Goal: Task Accomplishment & Management: Use online tool/utility

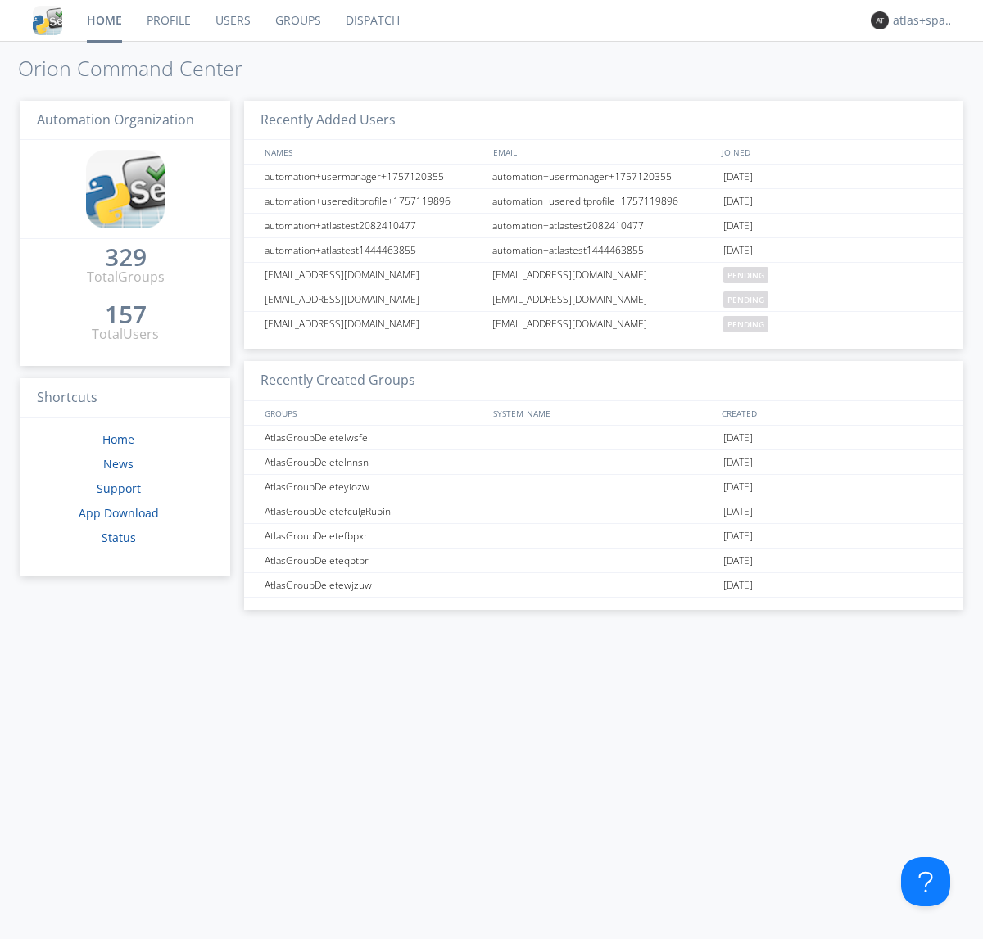
click at [371, 20] on link "Dispatch" at bounding box center [372, 20] width 79 height 41
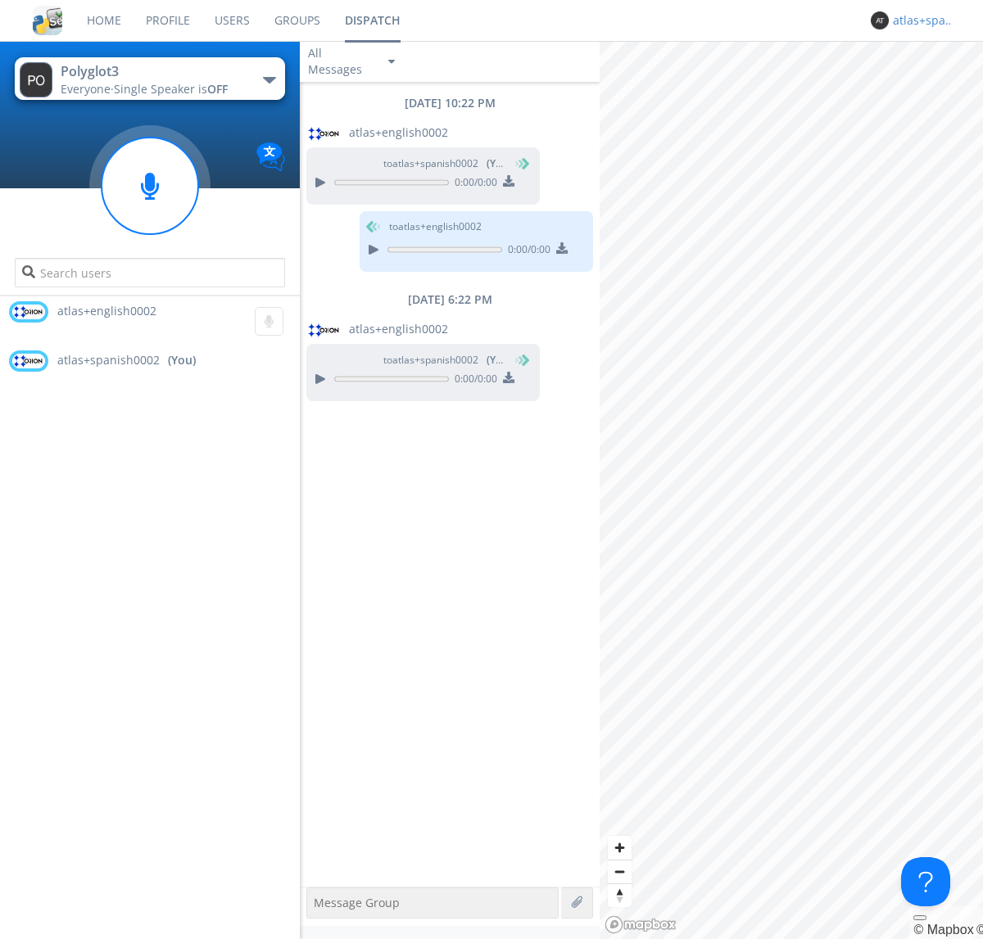
click at [919, 20] on div "atlas+spanish0002" at bounding box center [923, 20] width 61 height 16
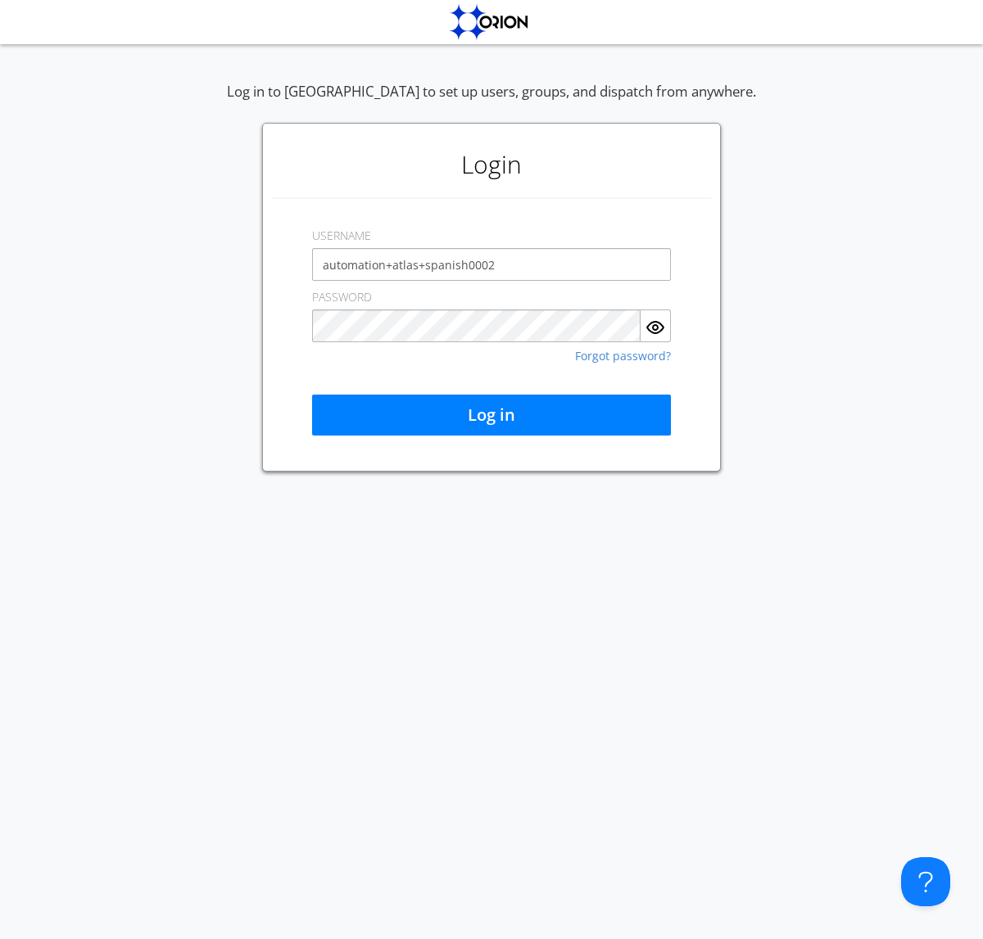
type input "automation+atlas+spanish0002"
click at [491, 415] on button "Log in" at bounding box center [491, 415] width 359 height 41
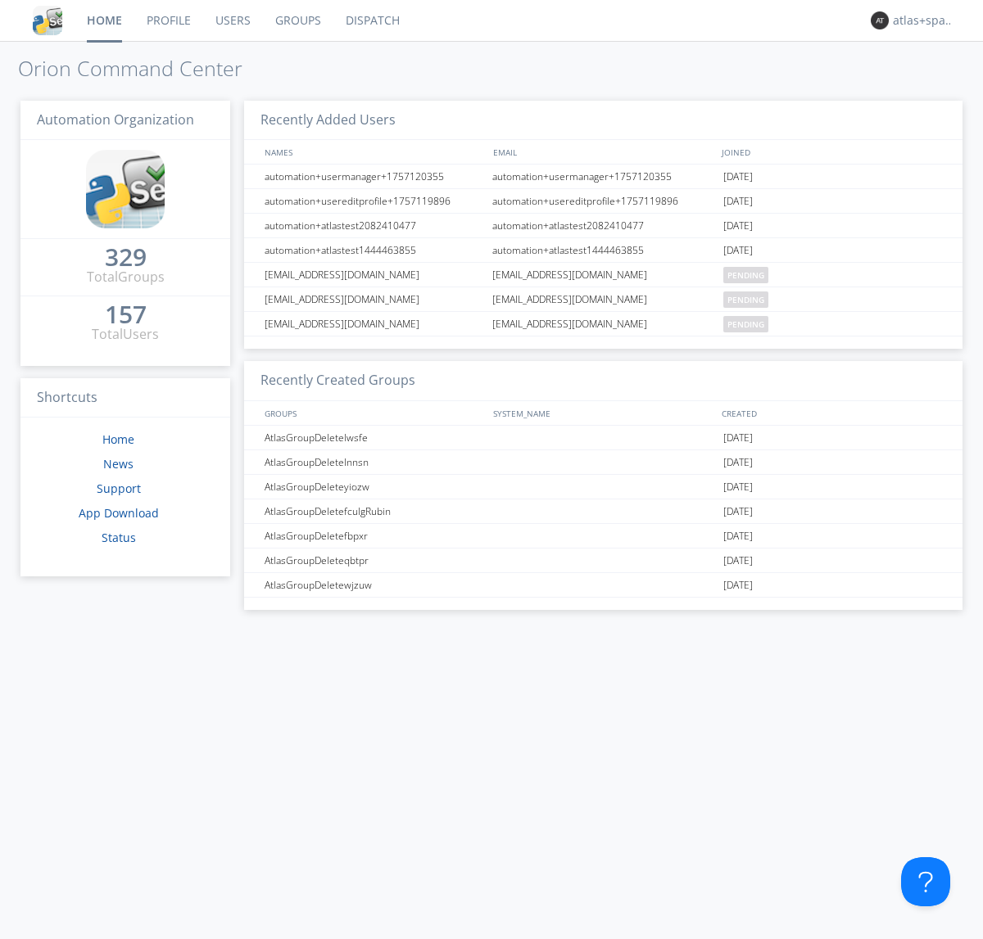
click at [371, 20] on link "Dispatch" at bounding box center [372, 20] width 79 height 41
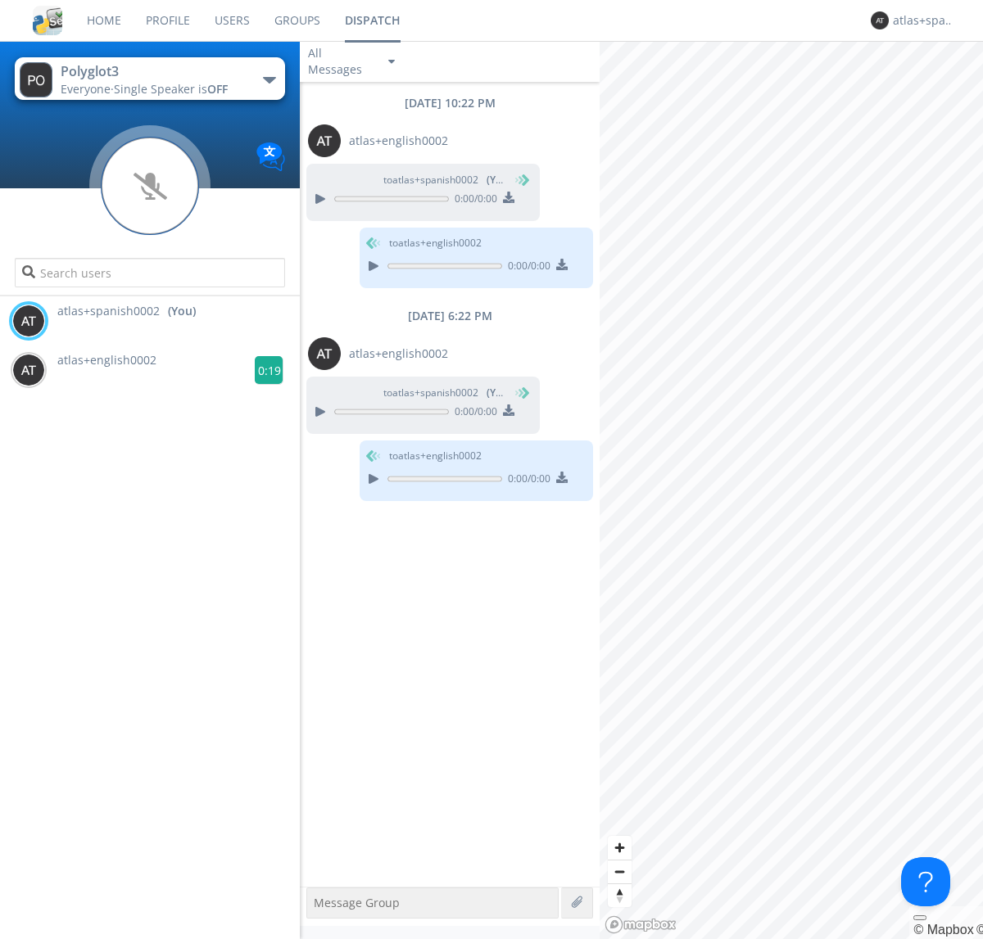
click at [262, 370] on g at bounding box center [269, 370] width 29 height 29
